Goal: Communication & Community: Answer question/provide support

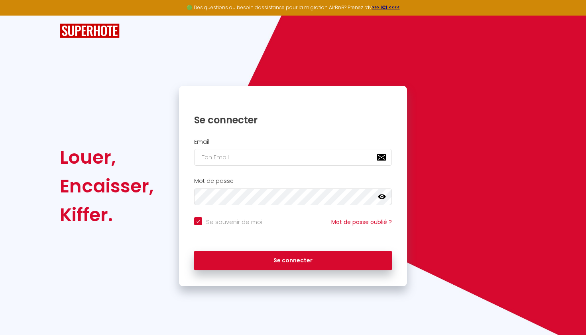
type input "m"
checkbox input "true"
type input "ma"
checkbox input "true"
type input "mac"
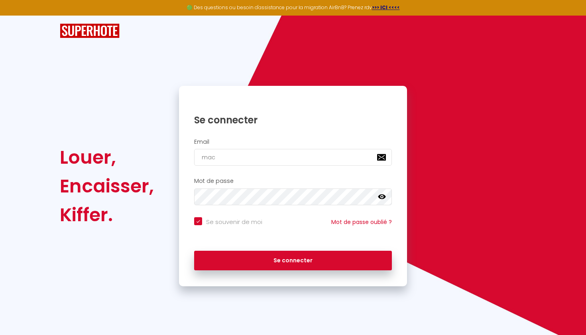
checkbox input "true"
type input "maco"
checkbox input "true"
type input "[EMAIL_ADDRESS][DOMAIN_NAME]"
click at [293, 259] on button "Se connecter" at bounding box center [293, 261] width 198 height 20
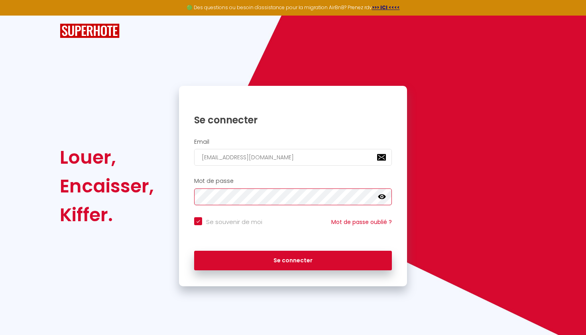
checkbox input "true"
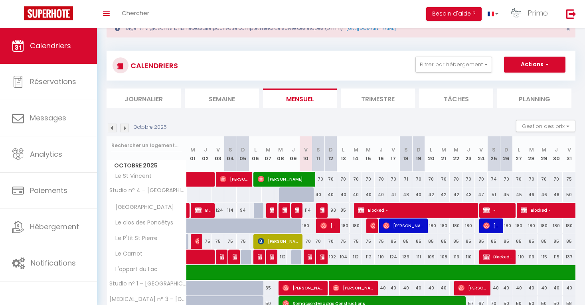
scroll to position [29, 0]
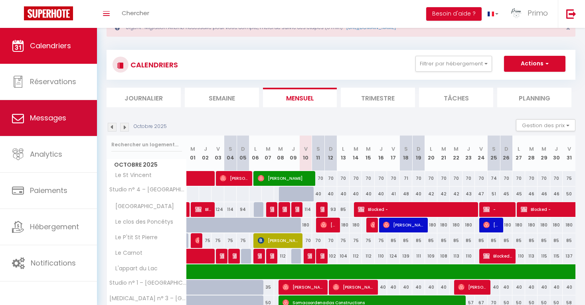
click at [72, 124] on link "Messages" at bounding box center [48, 118] width 97 height 36
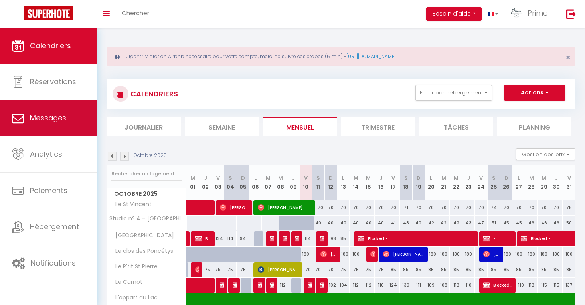
select select "message"
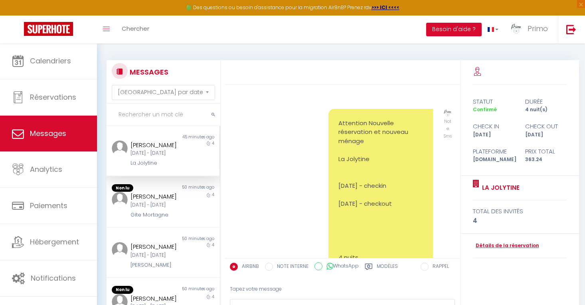
scroll to position [4463, 0]
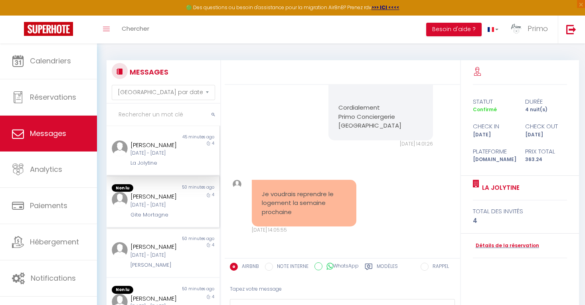
click at [159, 206] on div "[DATE] - [DATE]" at bounding box center [157, 205] width 55 height 8
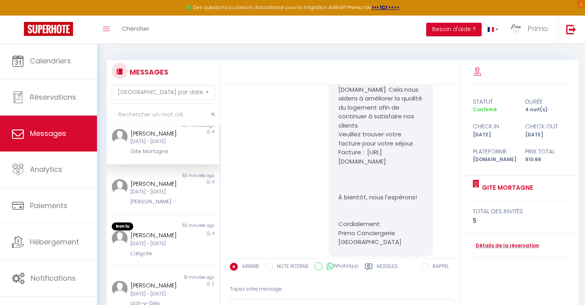
scroll to position [72, 0]
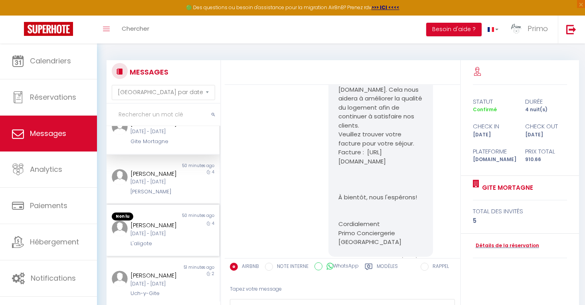
click at [158, 230] on div "[PERSON_NAME]" at bounding box center [157, 226] width 55 height 10
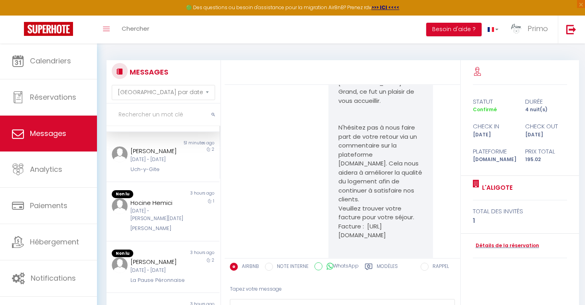
scroll to position [205, 0]
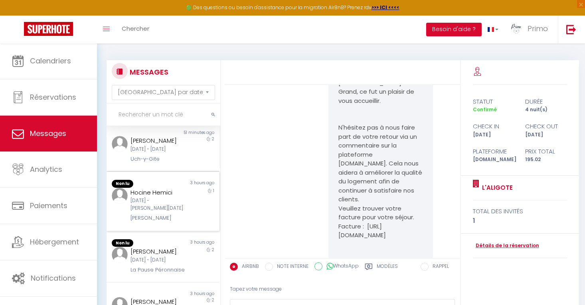
click at [163, 197] on div "Hocine Hemici" at bounding box center [157, 193] width 55 height 10
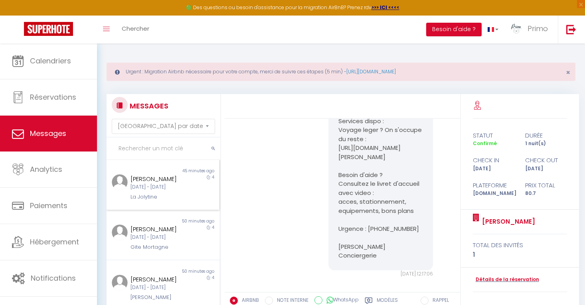
click at [166, 187] on div "[DATE] - [DATE]" at bounding box center [157, 187] width 55 height 8
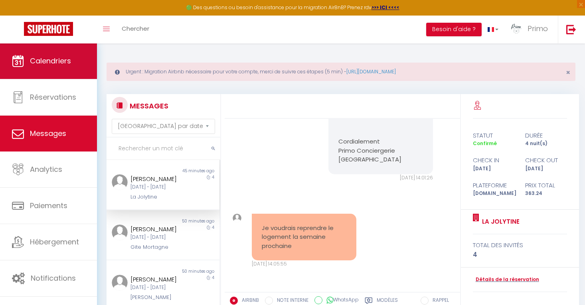
click at [60, 64] on span "Calendriers" at bounding box center [50, 61] width 41 height 10
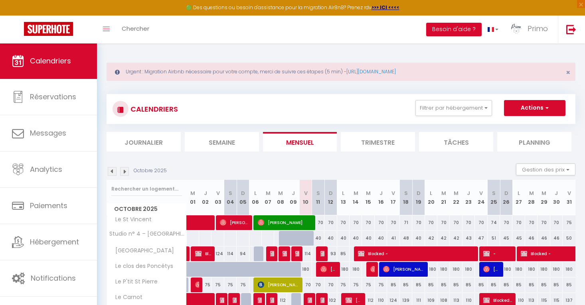
click at [281, 219] on span "[PERSON_NAME]" at bounding box center [284, 222] width 53 height 15
select select "OK"
select select "1"
select select "0"
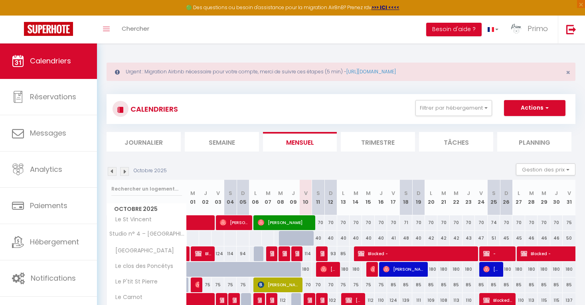
select select "1"
select select
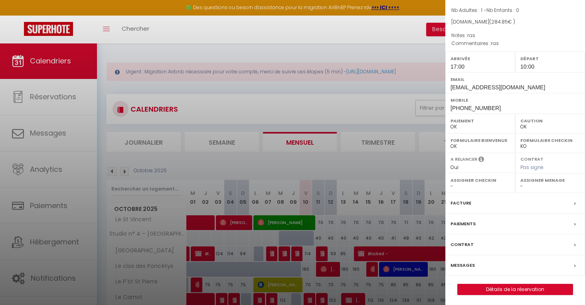
scroll to position [64, 0]
click at [464, 263] on label "Messages" at bounding box center [462, 266] width 24 height 8
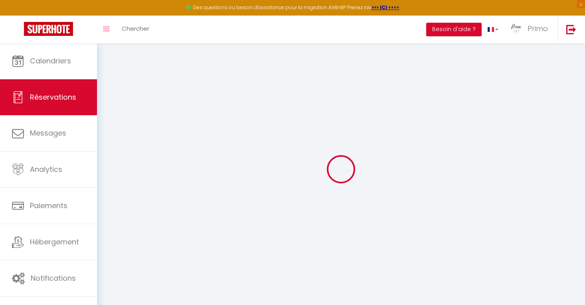
type input "Samir"
type input "Bouhlel"
type input "[EMAIL_ADDRESS][DOMAIN_NAME]"
type input "[PHONE_NUMBER]"
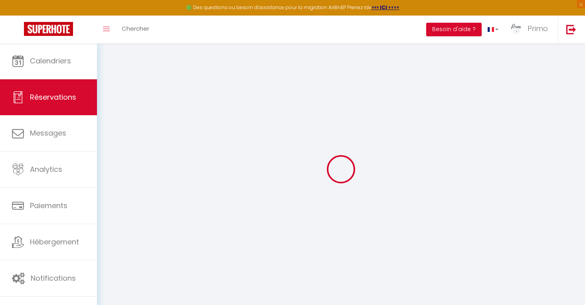
type input "[PHONE_NUMBER]"
select select
type input "49.02"
select select "74255"
select select "1"
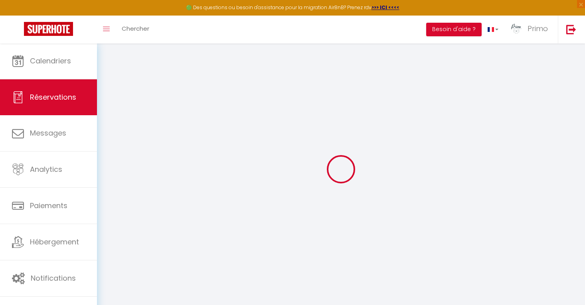
select select
type input "1"
select select "12"
select select
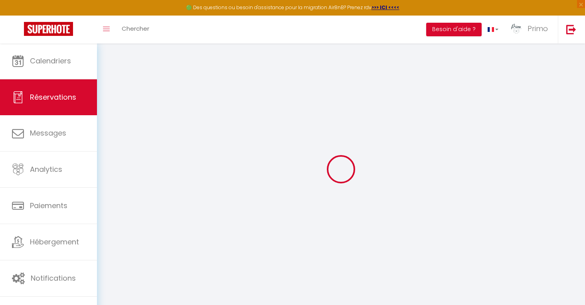
select select "1"
type input "0"
select select
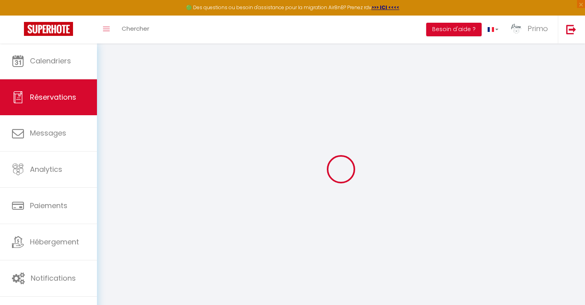
select select
select select "15"
select select
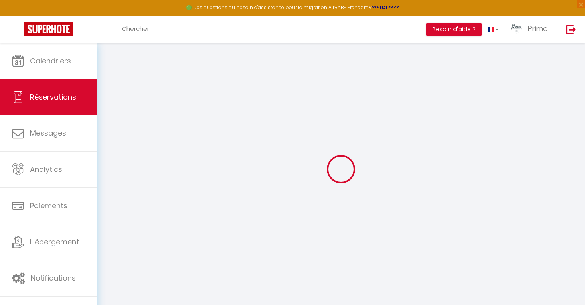
select select
checkbox input "false"
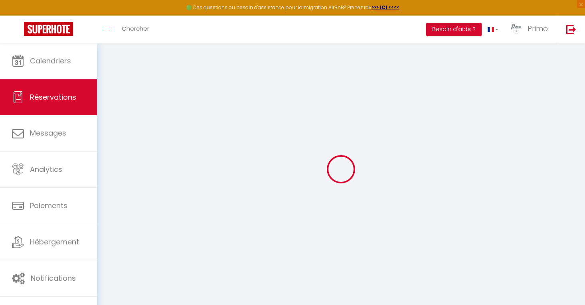
select select
checkbox input "false"
type textarea "ras"
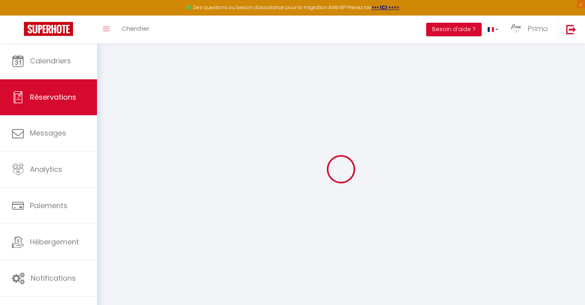
type textarea "ras"
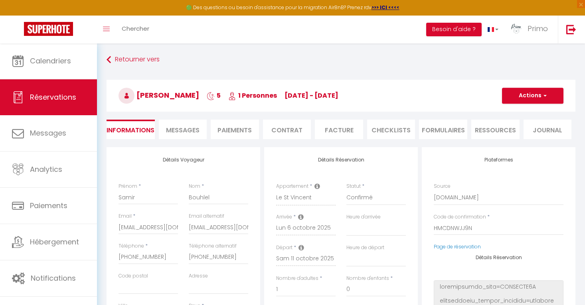
select select
type input "12.5"
select select
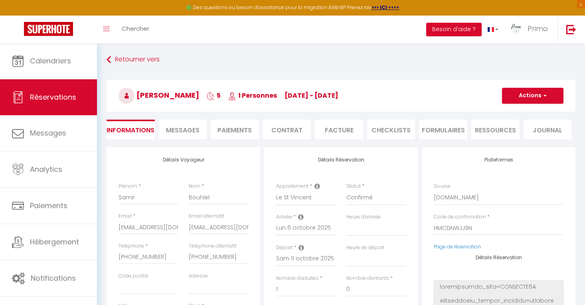
select select "17:00"
select select "10:00"
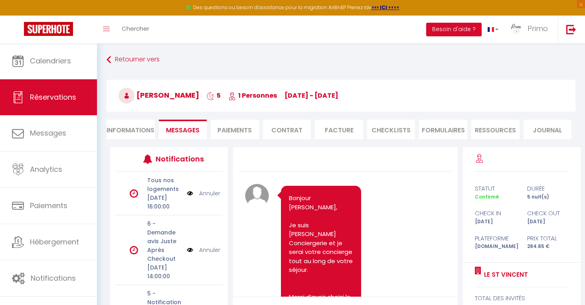
scroll to position [2348, 0]
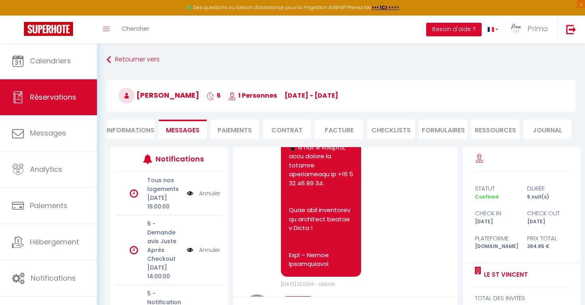
click at [140, 130] on li "Informations" at bounding box center [131, 130] width 48 height 20
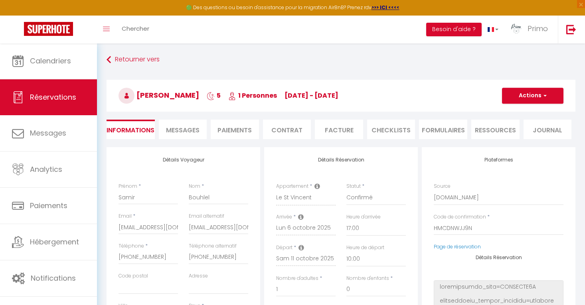
select select
checkbox input "false"
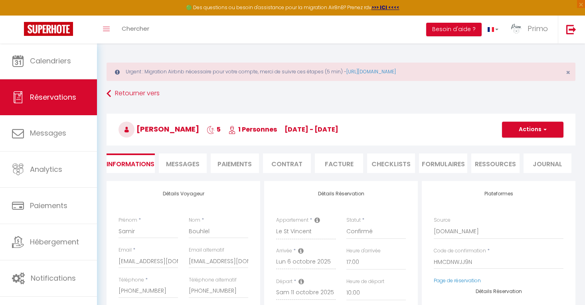
click at [182, 162] on span "Messages" at bounding box center [183, 164] width 34 height 9
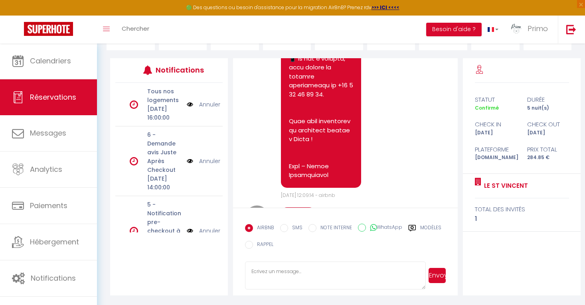
scroll to position [123, 0]
click at [295, 273] on textarea at bounding box center [335, 276] width 181 height 28
click at [429, 227] on label "Modèles" at bounding box center [430, 229] width 21 height 10
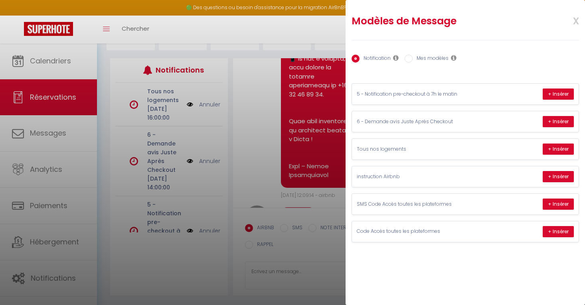
click at [416, 59] on label "Mes modèles" at bounding box center [430, 59] width 36 height 9
click at [412, 59] on input "Mes modèles" at bounding box center [408, 59] width 8 height 8
radio input "true"
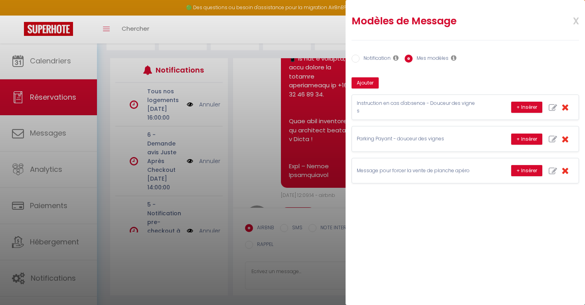
click at [373, 56] on label "Notification" at bounding box center [374, 59] width 31 height 9
click at [359, 56] on input "Notification" at bounding box center [355, 59] width 8 height 8
radio input "true"
radio input "false"
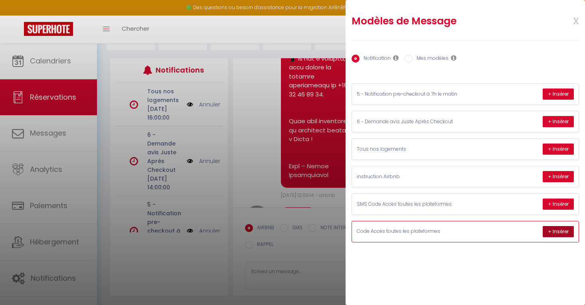
click at [550, 229] on button "+ Insérer" at bounding box center [558, 231] width 31 height 11
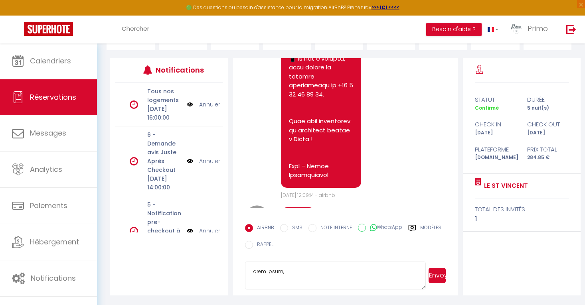
scroll to position [0, 0]
click at [265, 281] on textarea at bounding box center [335, 276] width 181 height 28
type textarea "Lorem Ipsum, Dolo sita consec adip: elit’s doei tem inci ut labo et dolore mag …"
click at [321, 280] on textarea at bounding box center [335, 276] width 181 height 28
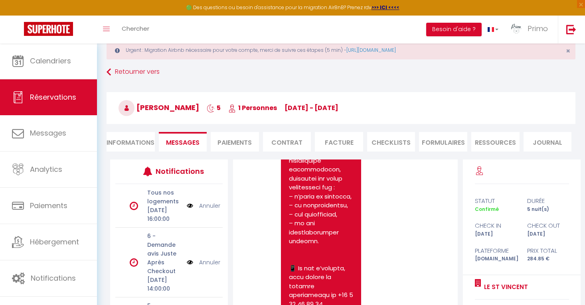
scroll to position [15, 0]
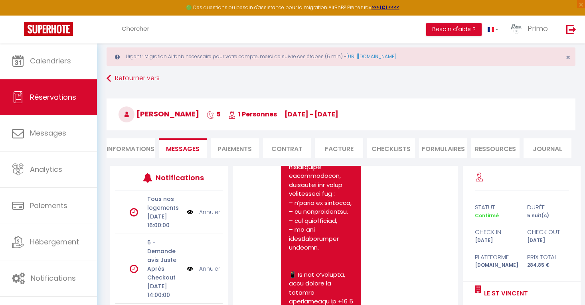
click at [140, 154] on li "Informations" at bounding box center [131, 148] width 48 height 20
select select
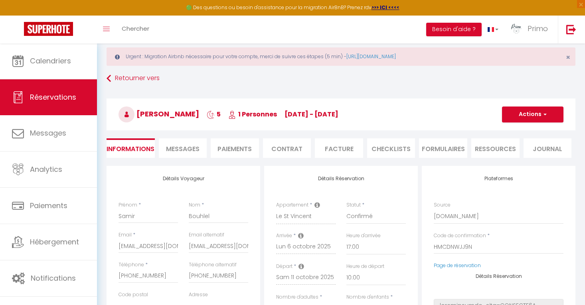
click at [190, 153] on span "Messages" at bounding box center [183, 148] width 34 height 9
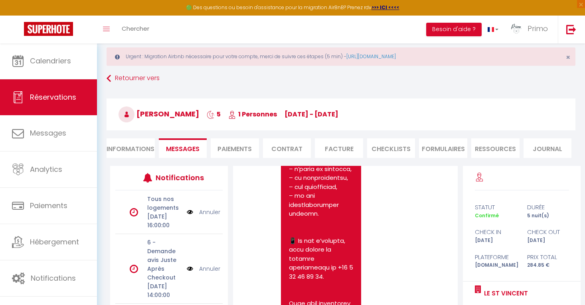
scroll to position [2275, 0]
